Goal: Check status: Check status

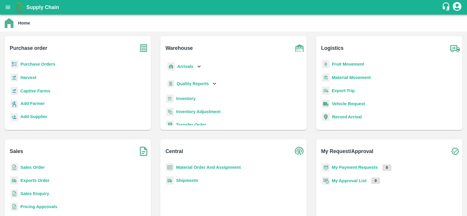
scroll to position [22, 0]
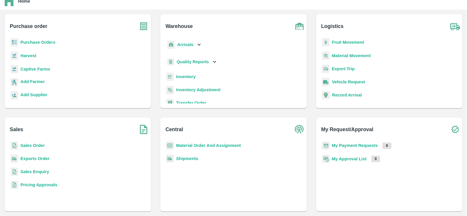
click at [39, 157] on b "Exports Order" at bounding box center [34, 158] width 29 height 5
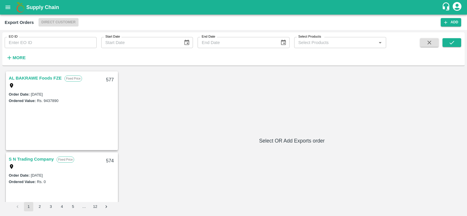
click at [6, 3] on button "open drawer" at bounding box center [7, 7] width 13 height 13
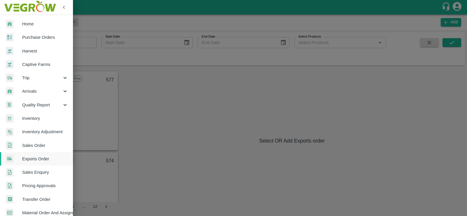
click at [30, 75] on span "Trip" at bounding box center [42, 78] width 40 height 6
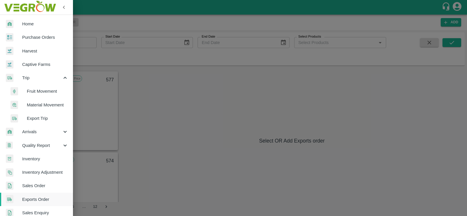
click at [41, 118] on span "Export Trip" at bounding box center [47, 118] width 41 height 6
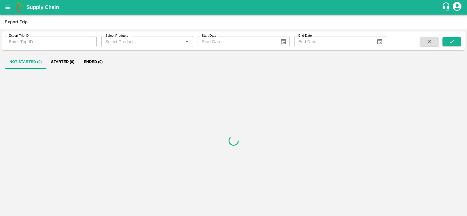
click at [46, 43] on input "Export Trip ID" at bounding box center [51, 41] width 92 height 11
paste input "389"
type input "389"
click at [449, 41] on icon "submit" at bounding box center [451, 42] width 6 height 6
click at [91, 57] on button "Ended (1)" at bounding box center [93, 62] width 28 height 14
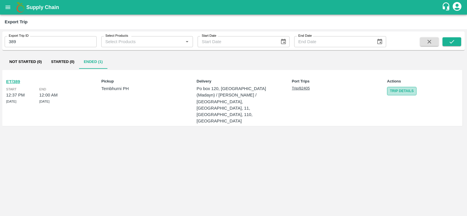
click at [403, 89] on link "Trip Details" at bounding box center [401, 91] width 29 height 8
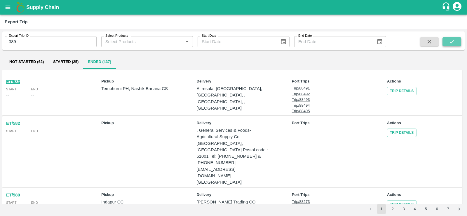
click at [456, 43] on button "submit" at bounding box center [451, 41] width 19 height 9
